Goal: Information Seeking & Learning: Learn about a topic

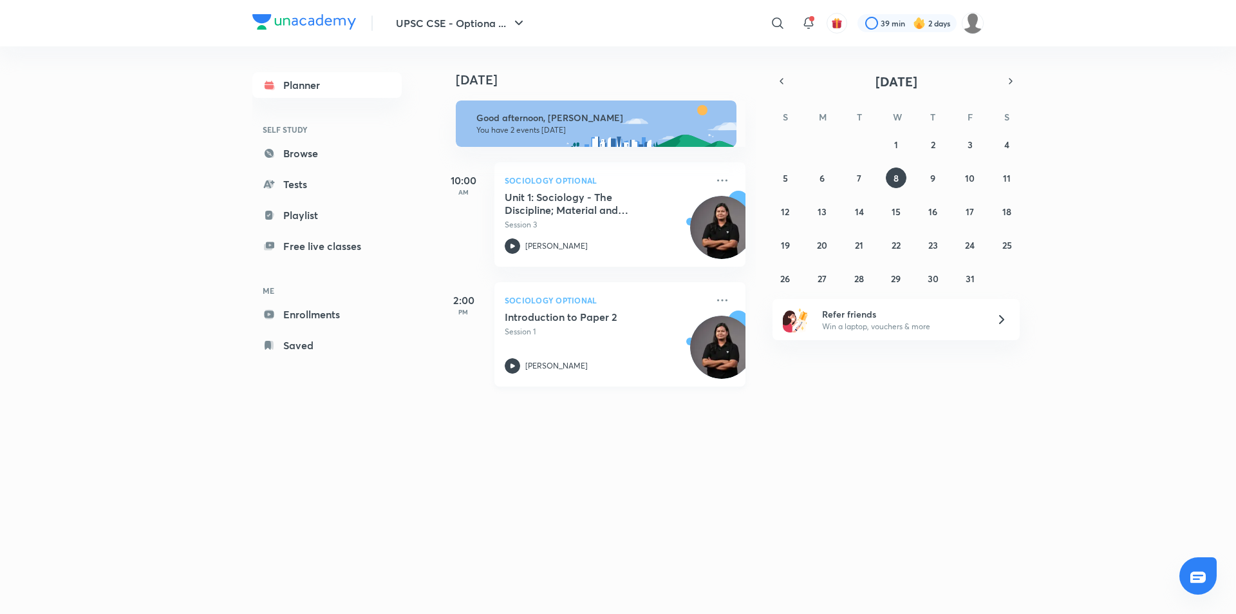
click at [578, 328] on p "Session 1" at bounding box center [606, 332] width 202 height 12
